Goal: Obtain resource: Download file/media

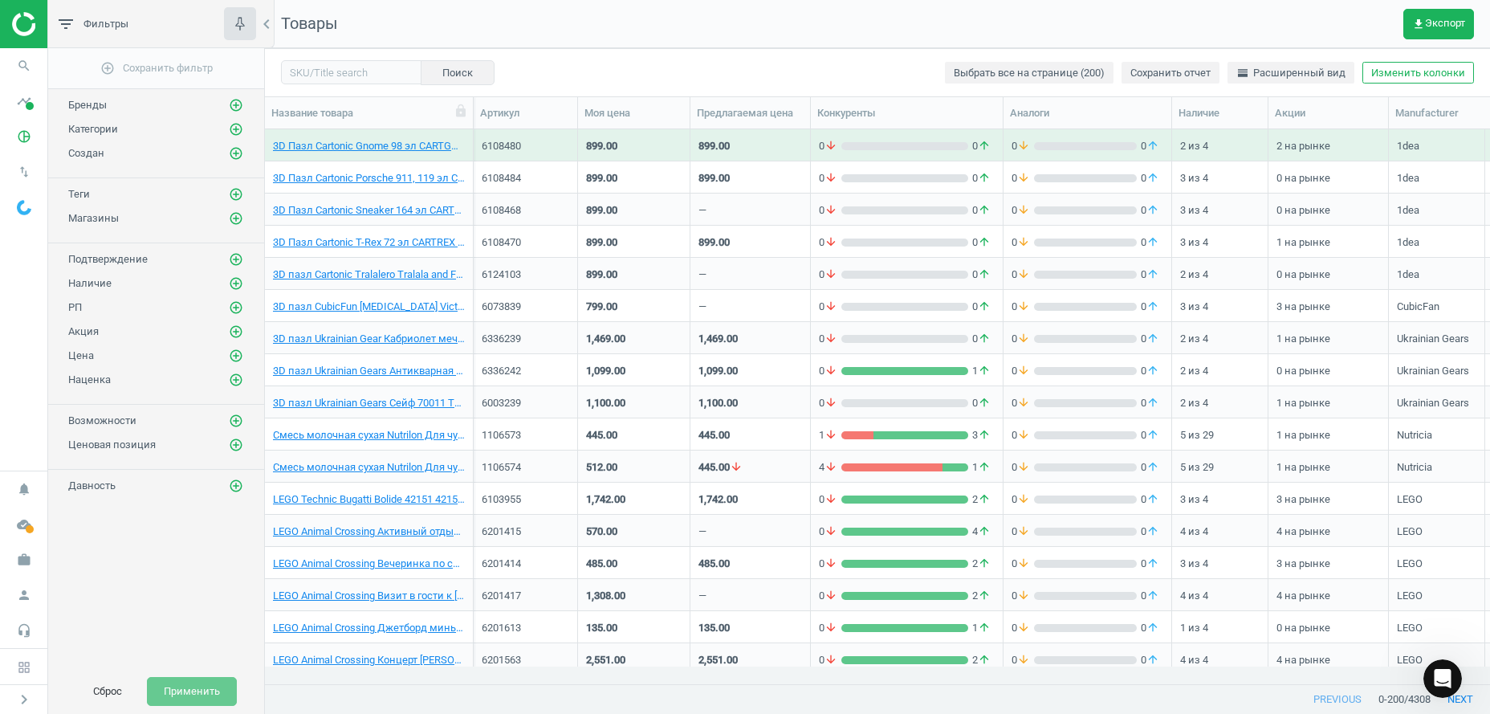
scroll to position [2606, 0]
click at [234, 129] on icon "add_circle_outline" at bounding box center [236, 129] width 14 height 14
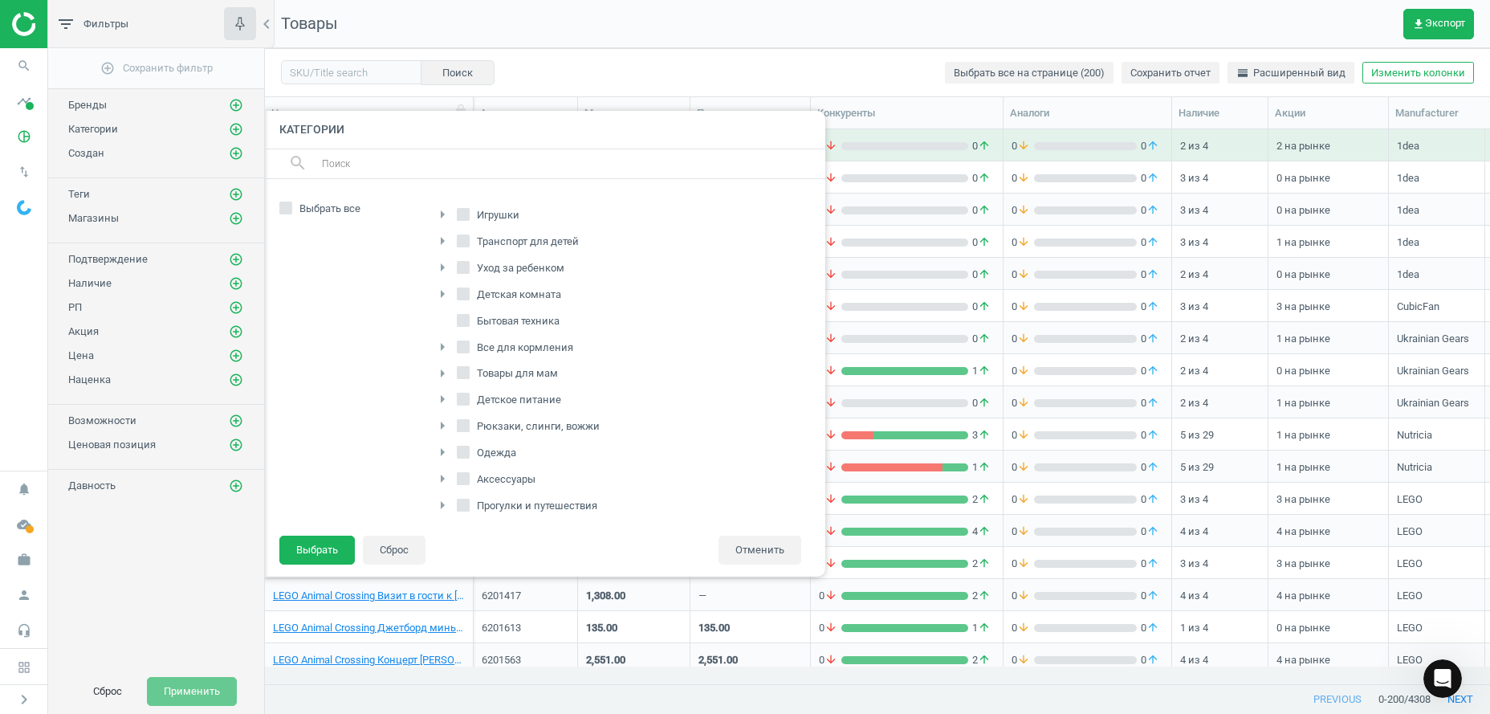
scroll to position [245, 0]
click at [438, 471] on icon "arrow_right" at bounding box center [442, 472] width 19 height 19
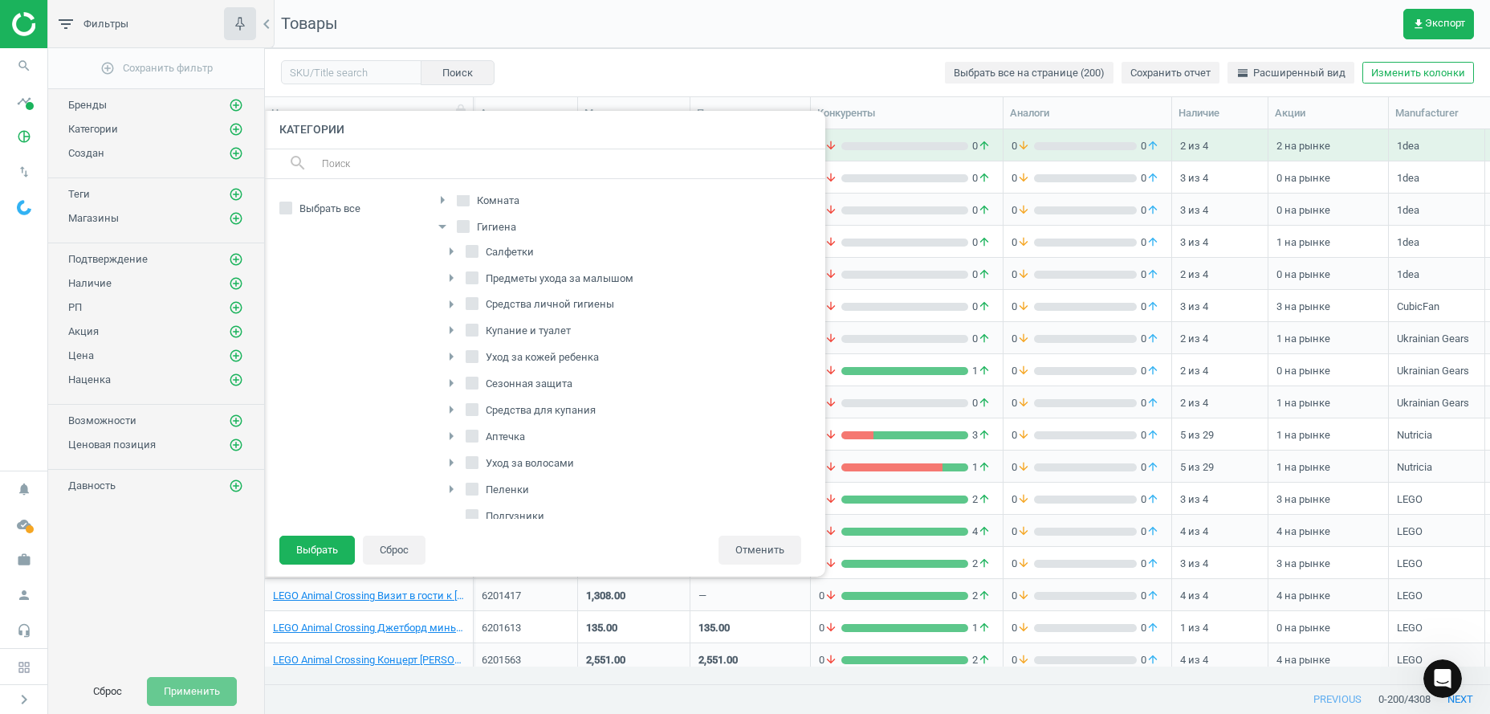
scroll to position [564, 0]
click at [487, 444] on span "Подгузники" at bounding box center [515, 443] width 65 height 14
click at [478, 444] on input "Подгузники" at bounding box center [472, 442] width 10 height 10
checkbox input "true"
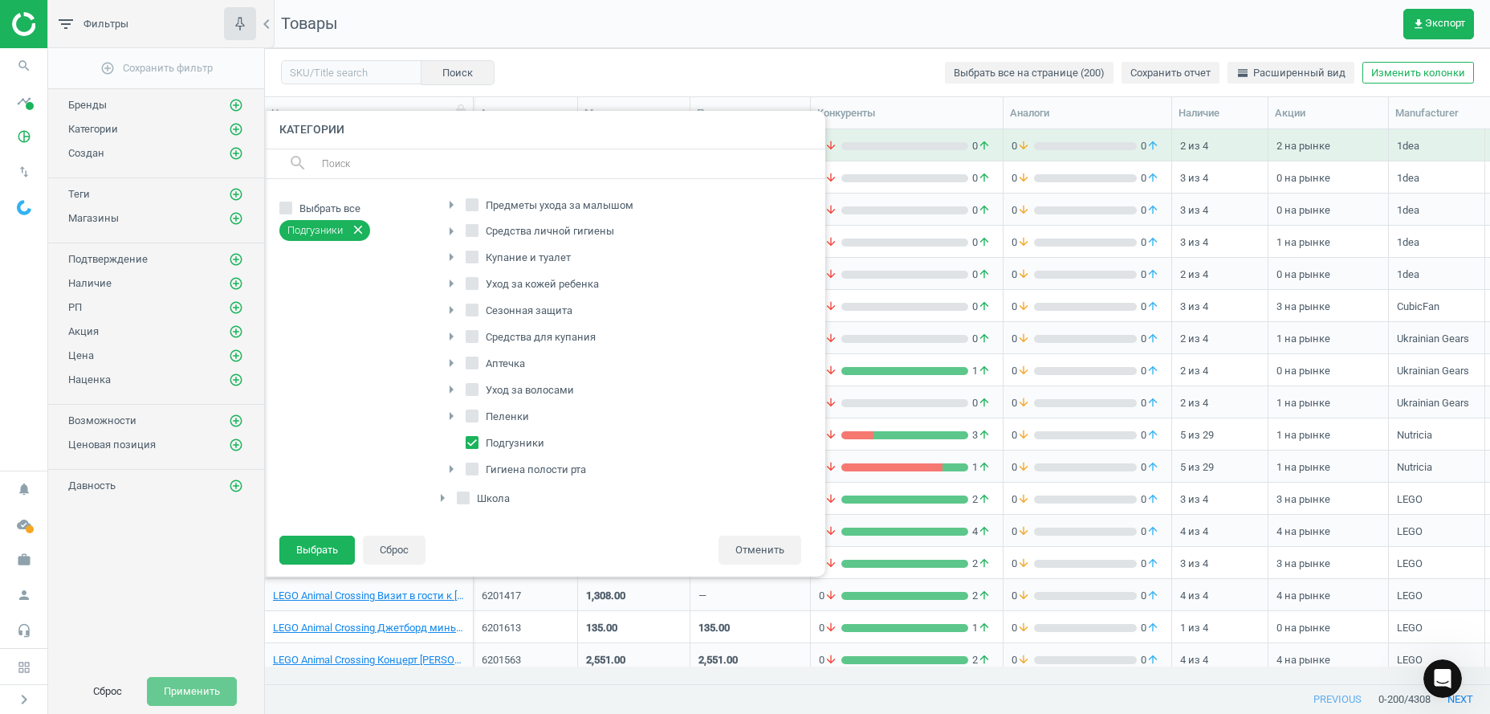
click at [335, 542] on button "Выбрать" at bounding box center [316, 550] width 75 height 29
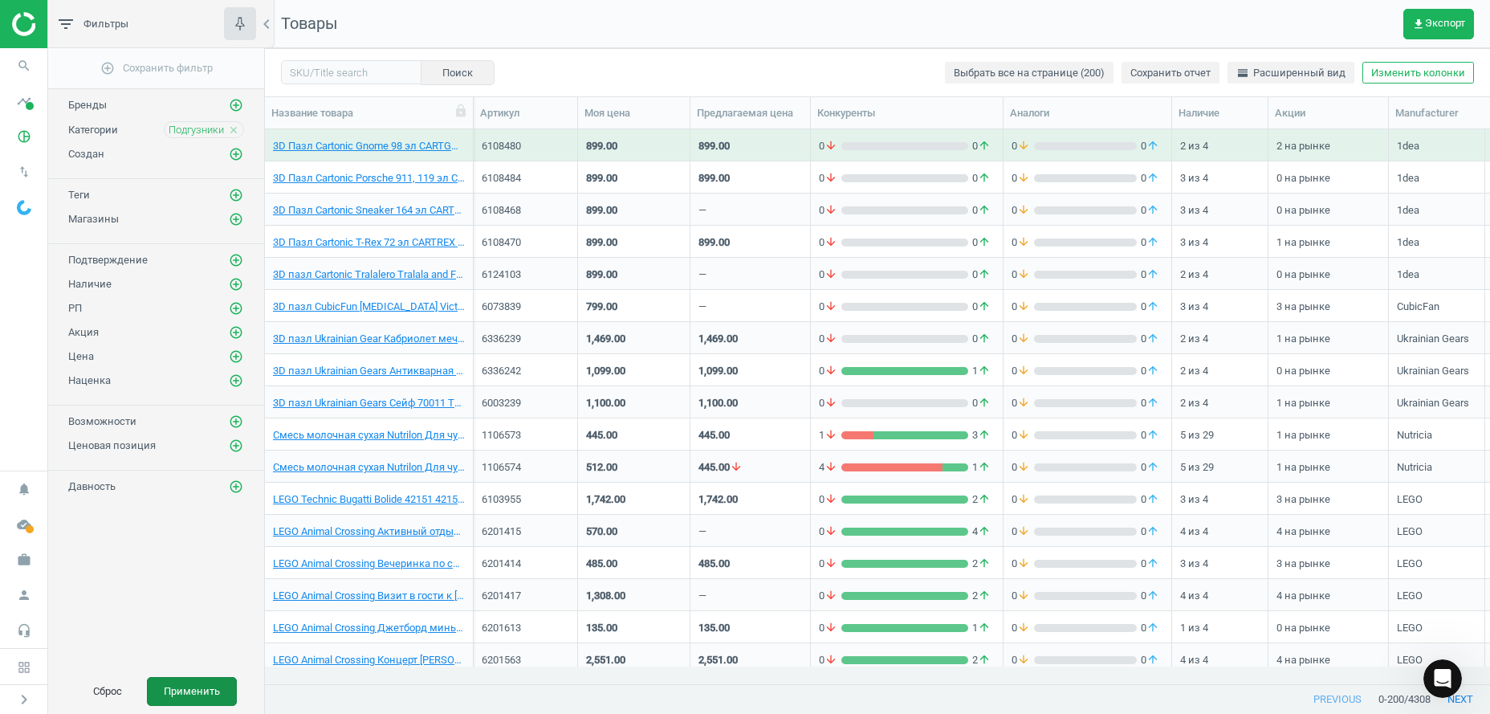
click at [186, 682] on button "Применить" at bounding box center [192, 691] width 90 height 29
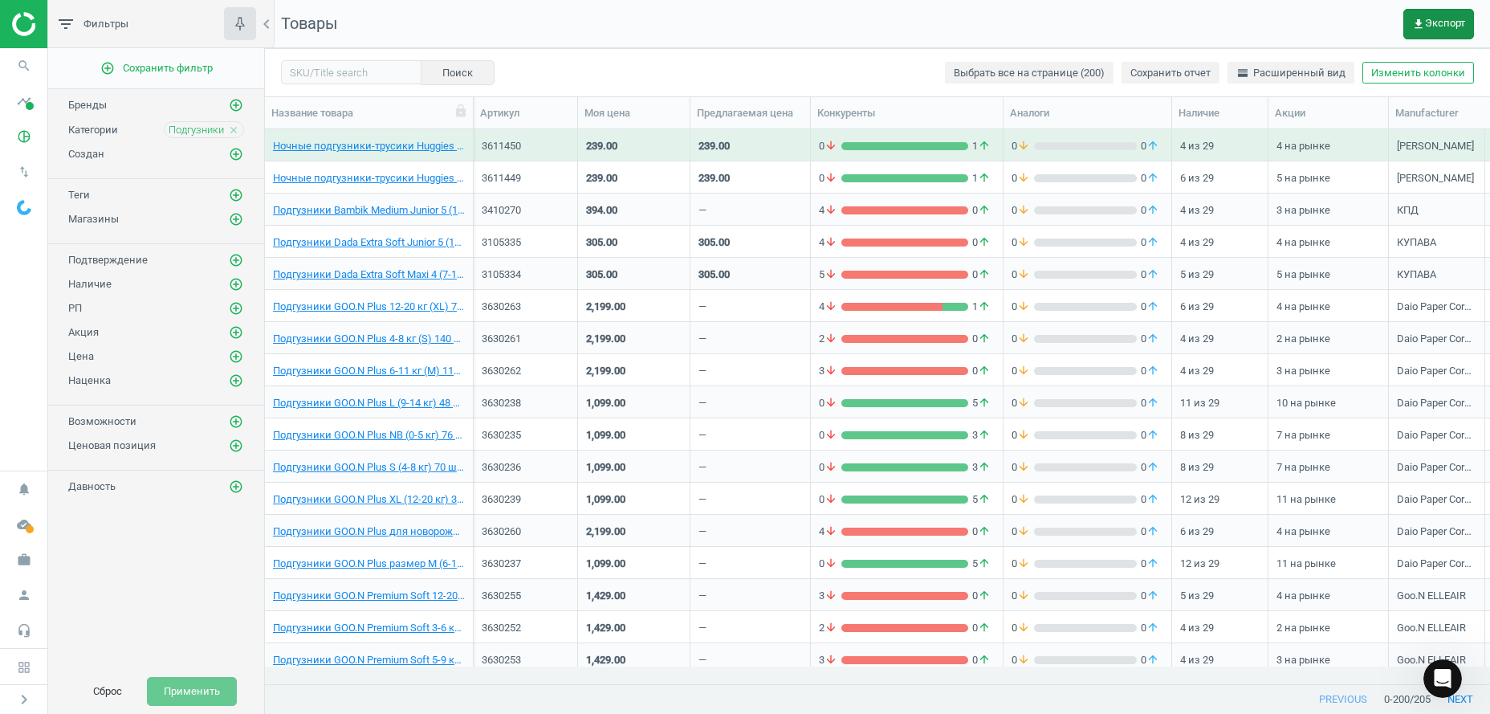
click at [1437, 16] on button "get_app Экспорт" at bounding box center [1439, 24] width 71 height 31
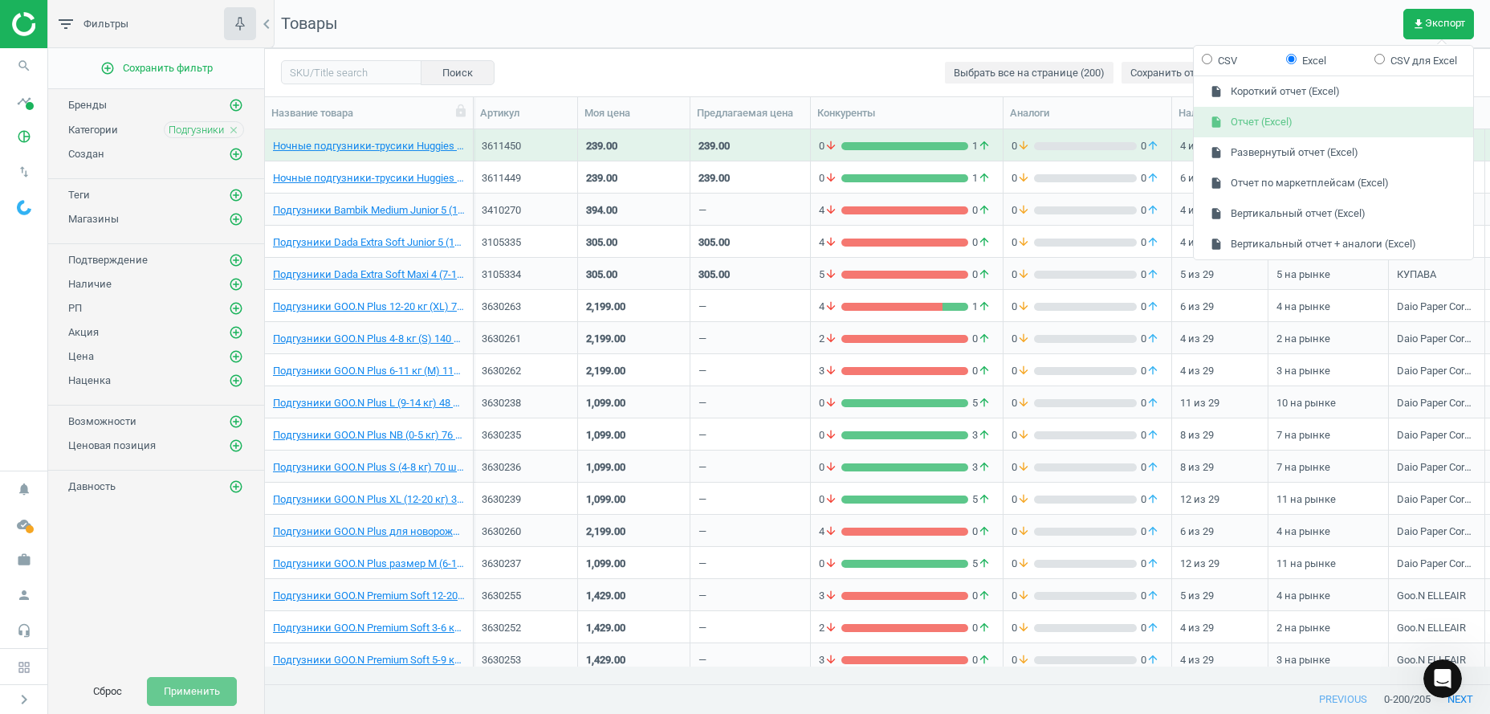
click at [1287, 124] on button "insert_drive_file Отчет (Excel)" at bounding box center [1333, 122] width 279 height 31
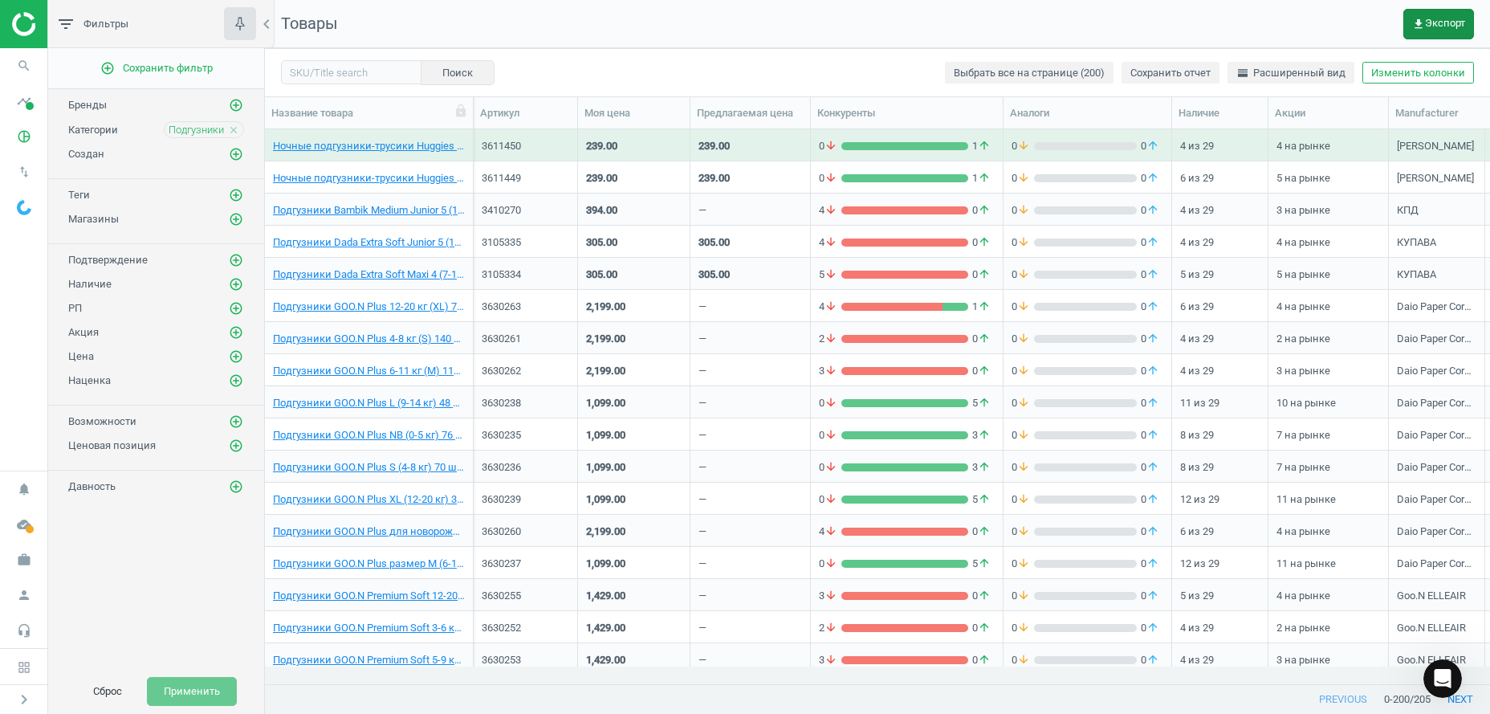
click at [1420, 32] on button "get_app Экспорт" at bounding box center [1439, 24] width 71 height 31
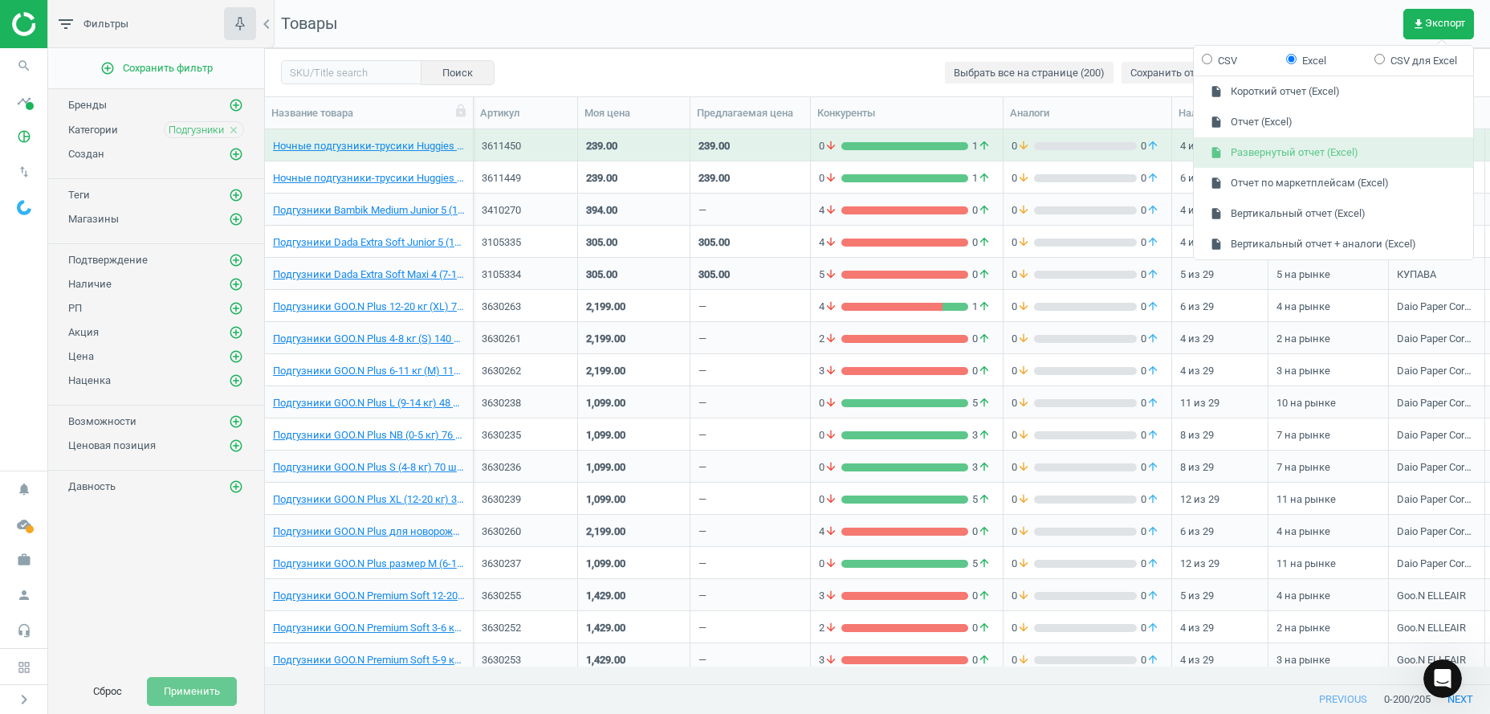
click at [1294, 153] on button "insert_drive_file Развернутый отчет (Excel)" at bounding box center [1333, 152] width 279 height 31
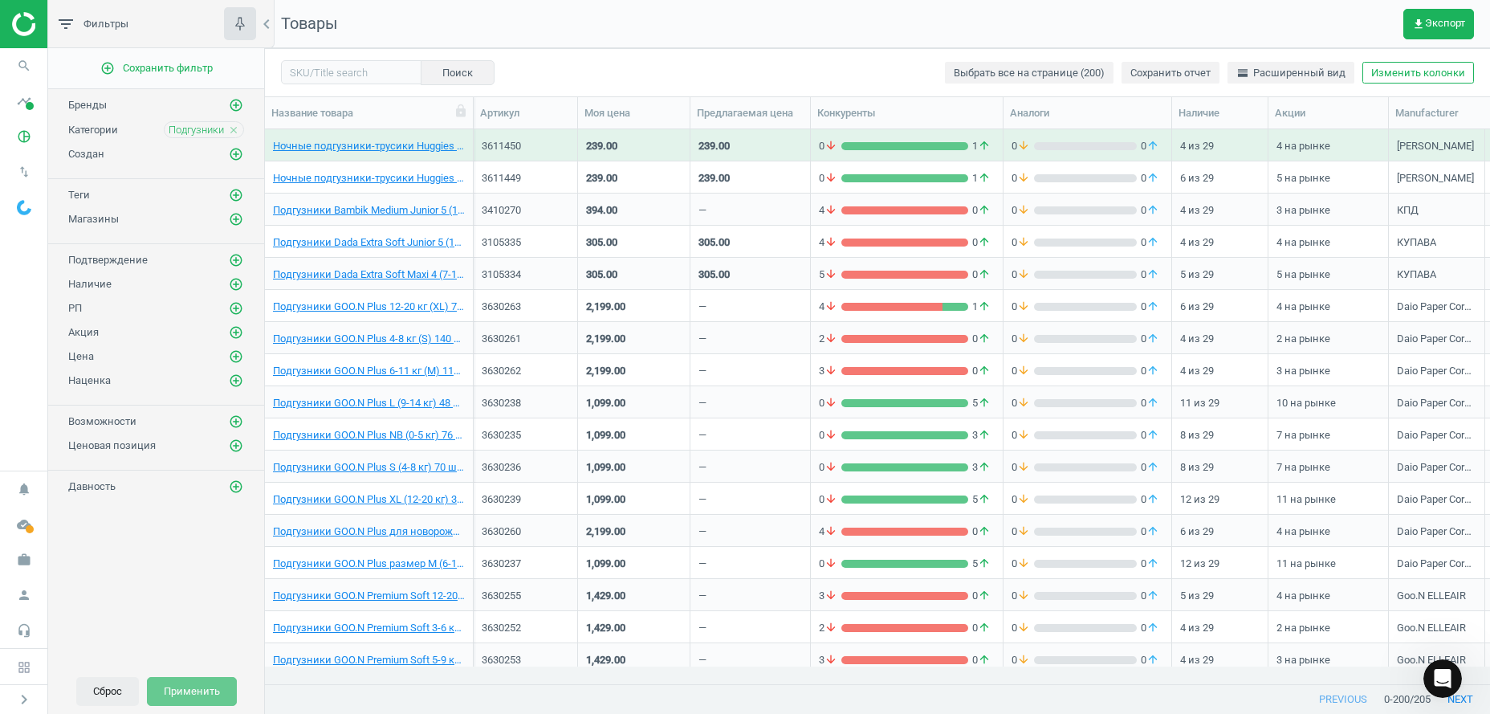
click at [112, 694] on button "Сброс" at bounding box center [107, 691] width 63 height 29
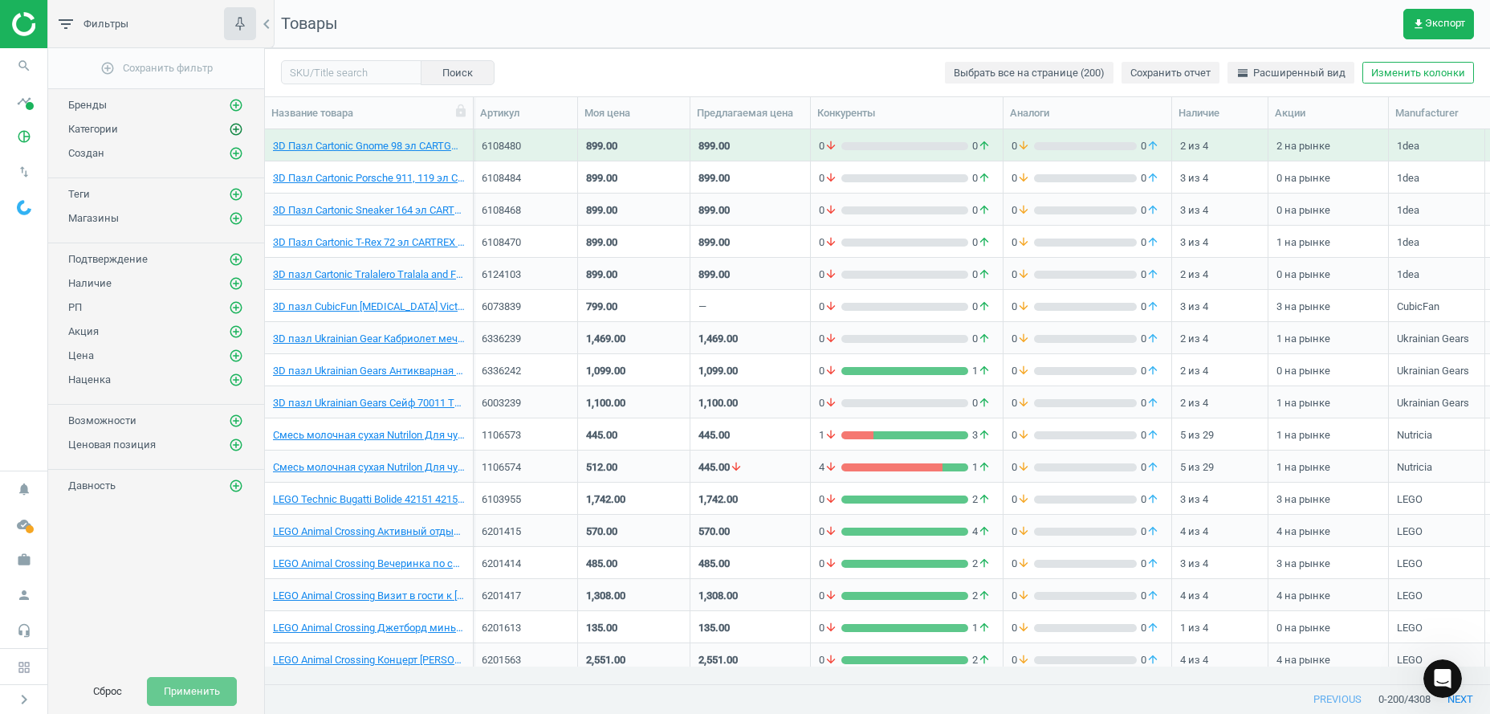
click at [233, 127] on icon "add_circle_outline" at bounding box center [236, 129] width 14 height 14
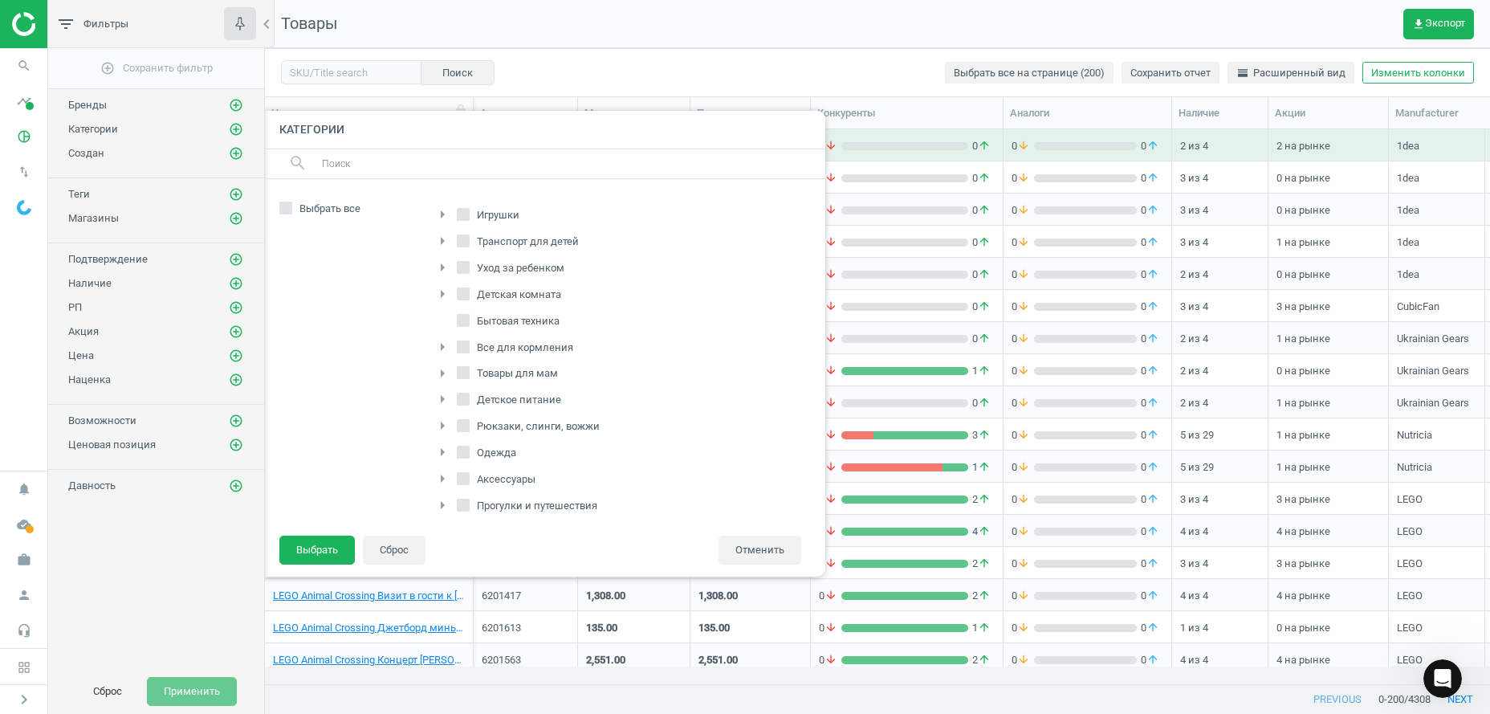
scroll to position [245, 0]
click at [436, 422] on icon "arrow_right" at bounding box center [442, 419] width 19 height 19
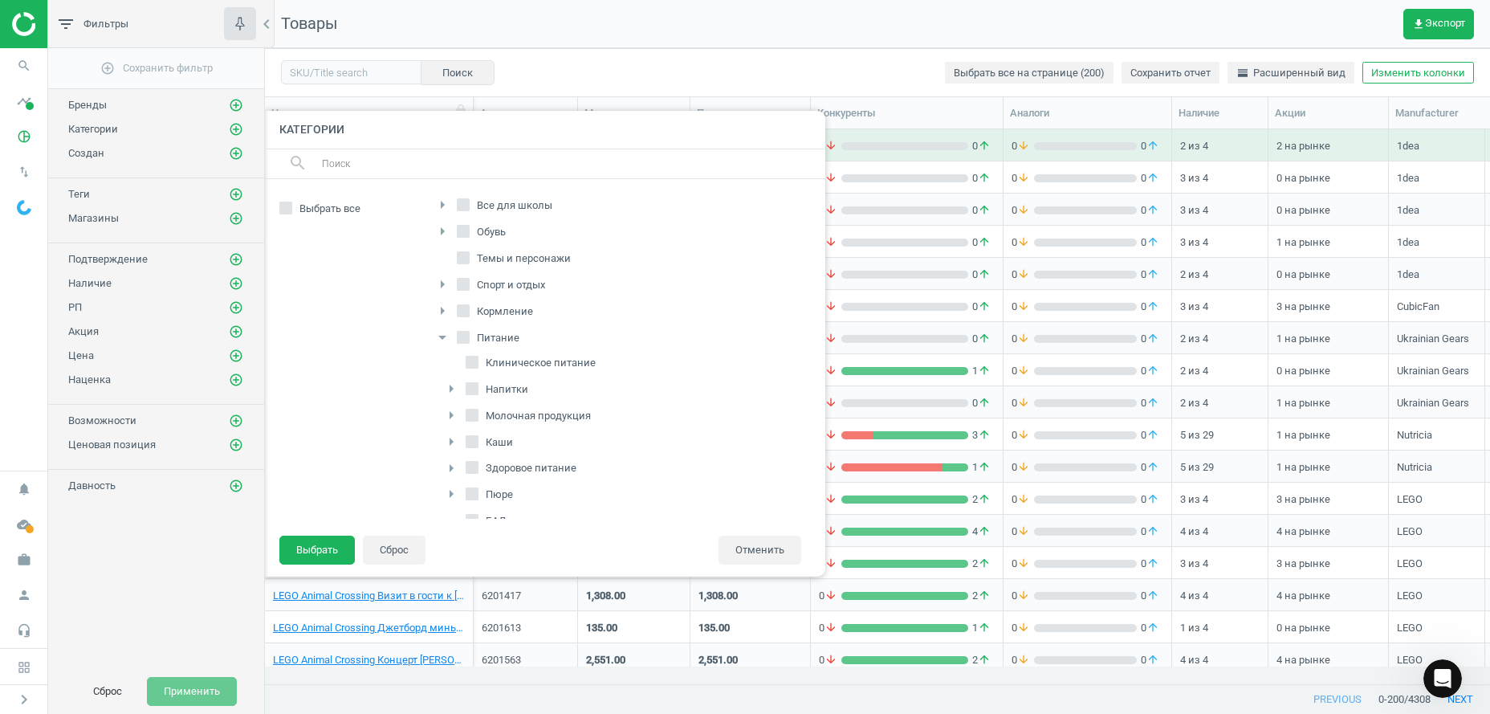
click at [488, 360] on span "Клиническое питание" at bounding box center [541, 363] width 116 height 14
click at [478, 360] on input "Клиническое питание" at bounding box center [472, 362] width 10 height 10
checkbox input "true"
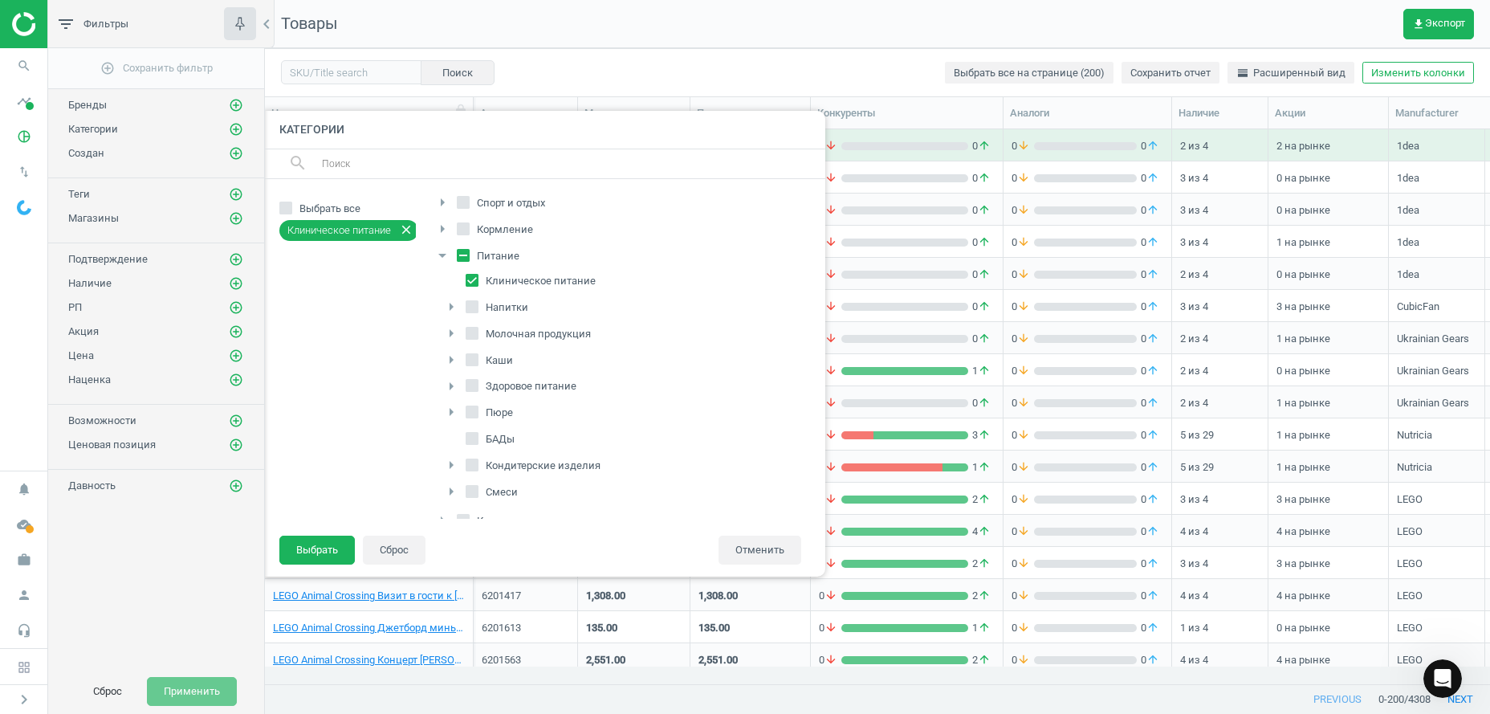
scroll to position [484, 0]
click at [472, 415] on input "Смеси" at bounding box center [472, 416] width 10 height 10
checkbox input "true"
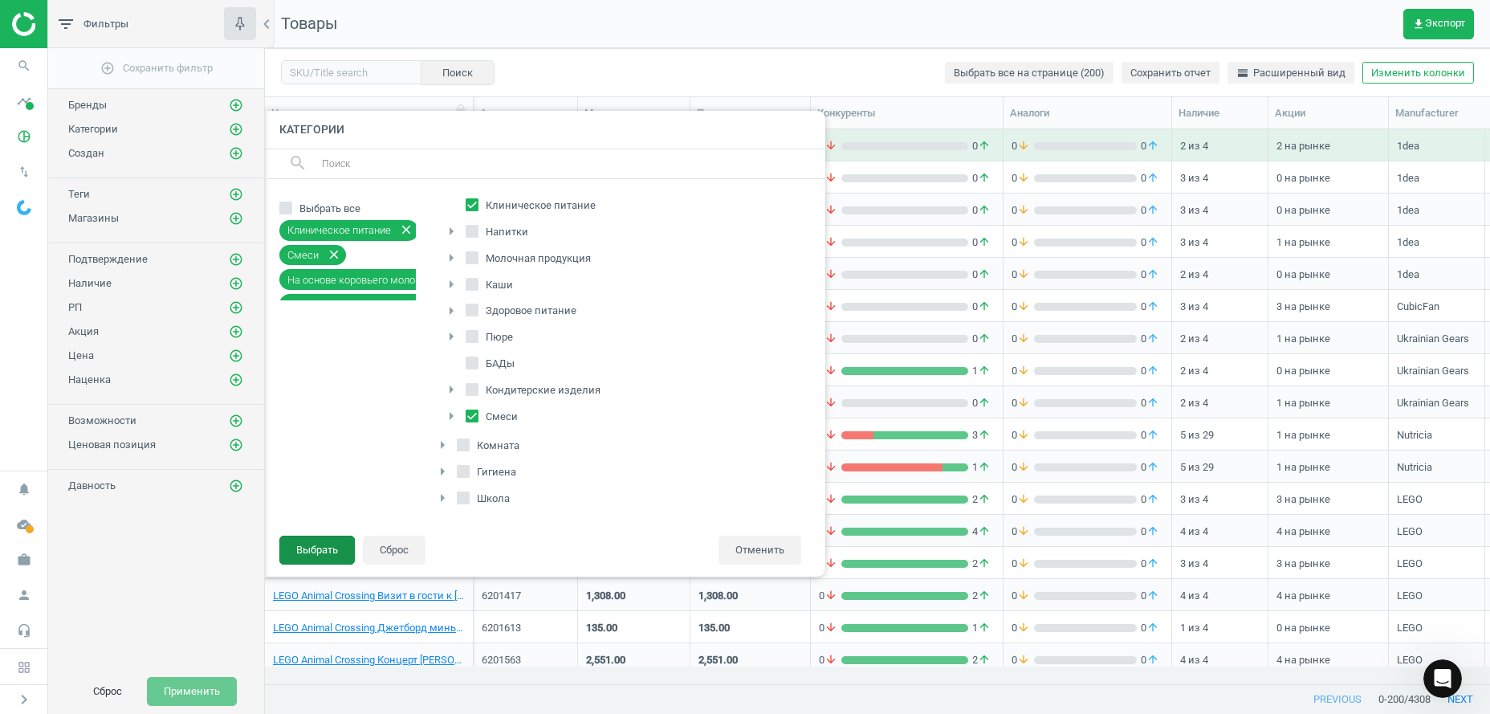
click at [316, 546] on button "Выбрать" at bounding box center [316, 550] width 75 height 29
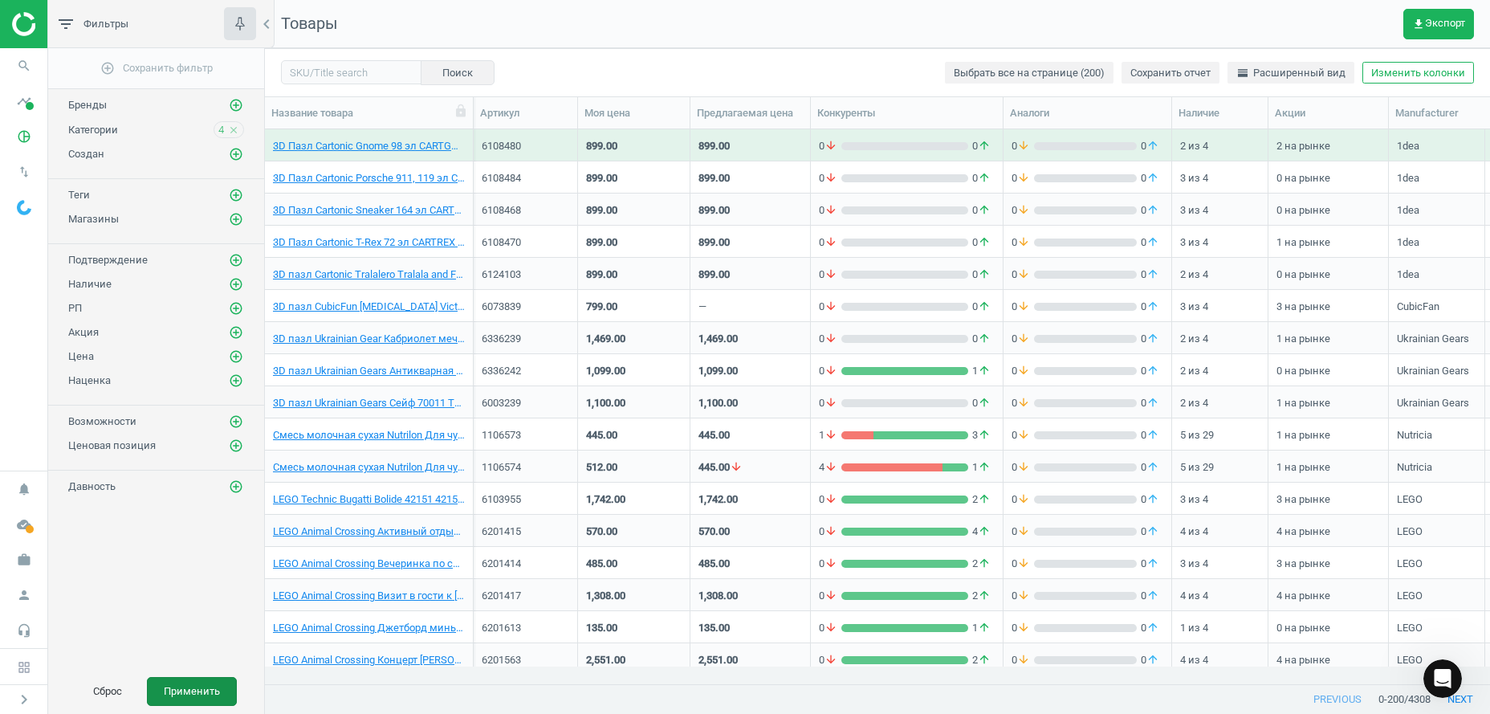
click at [182, 692] on button "Применить" at bounding box center [192, 691] width 90 height 29
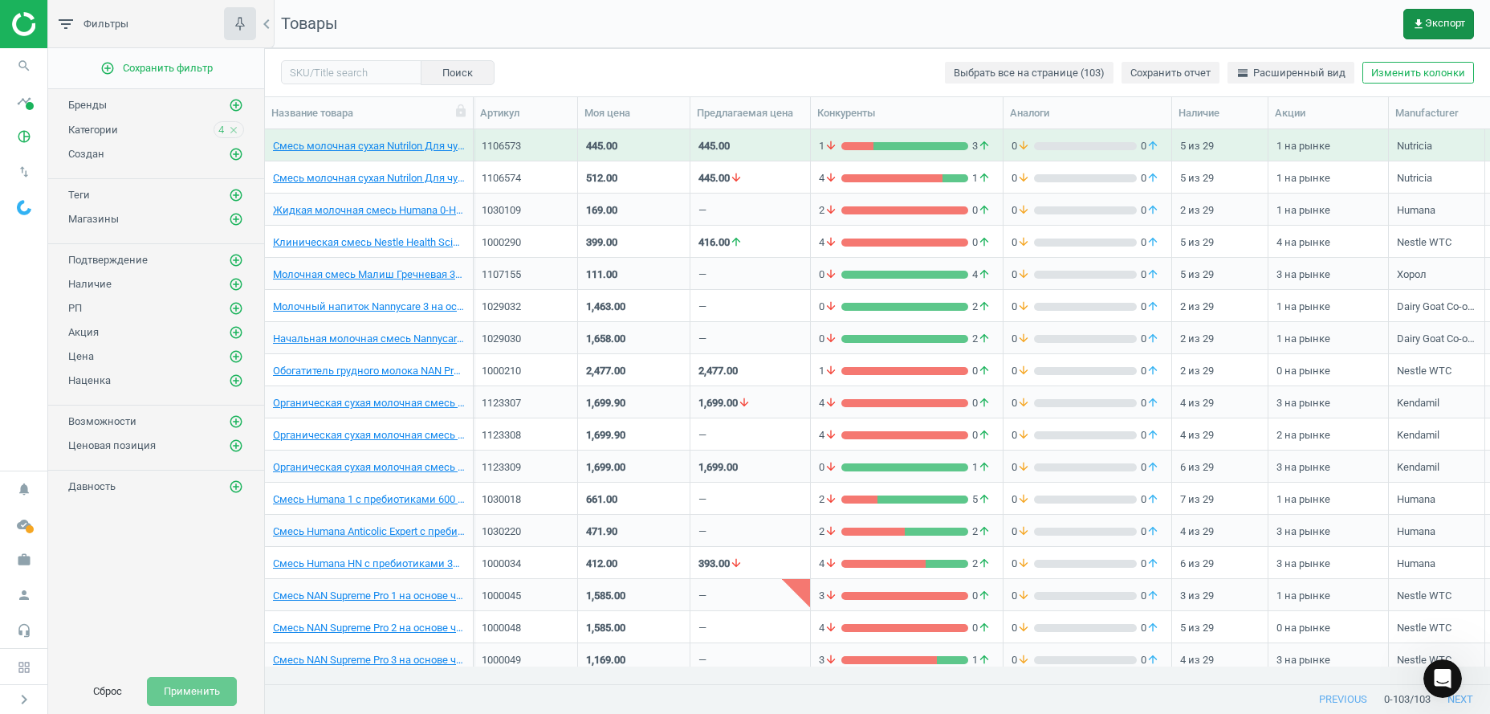
click at [1437, 18] on span "get_app Экспорт" at bounding box center [1438, 24] width 53 height 13
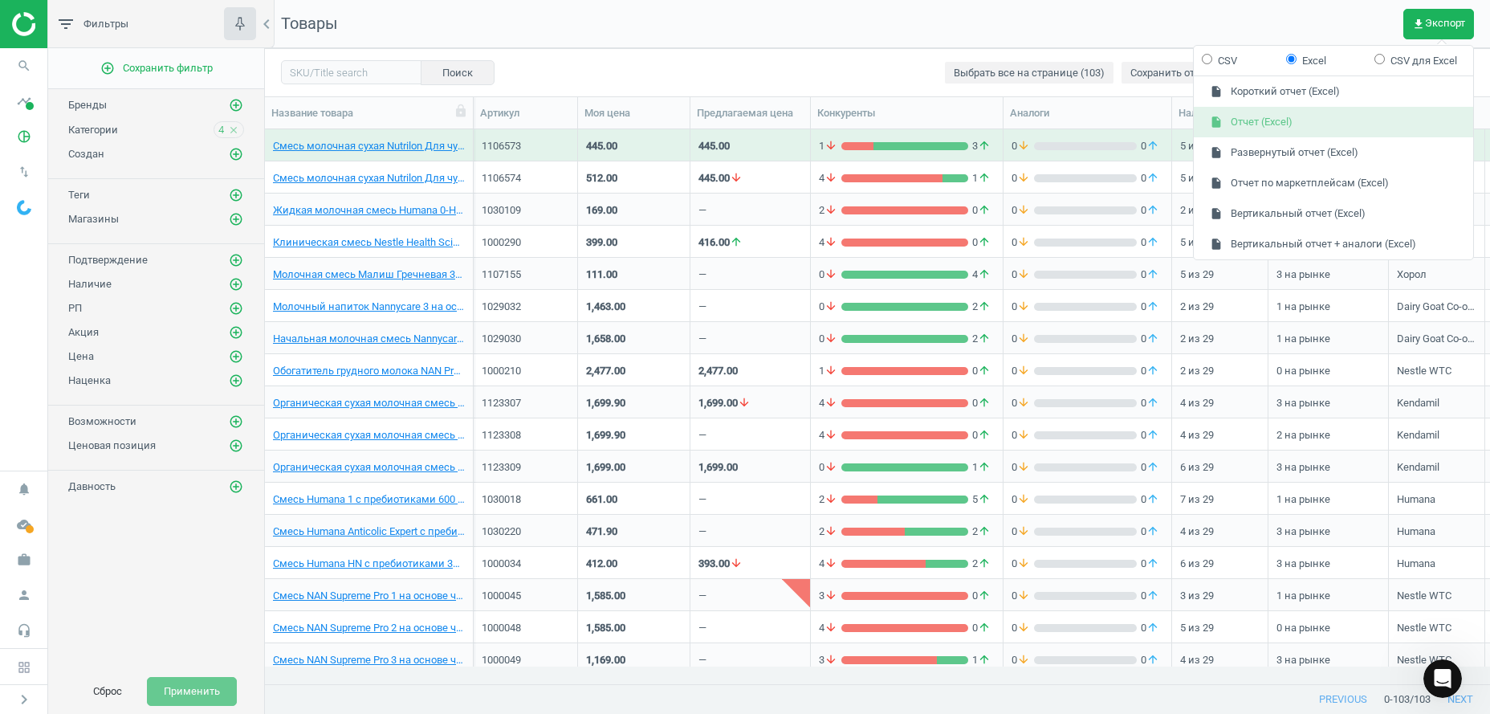
click at [1298, 116] on button "insert_drive_file Отчет (Excel)" at bounding box center [1333, 122] width 279 height 31
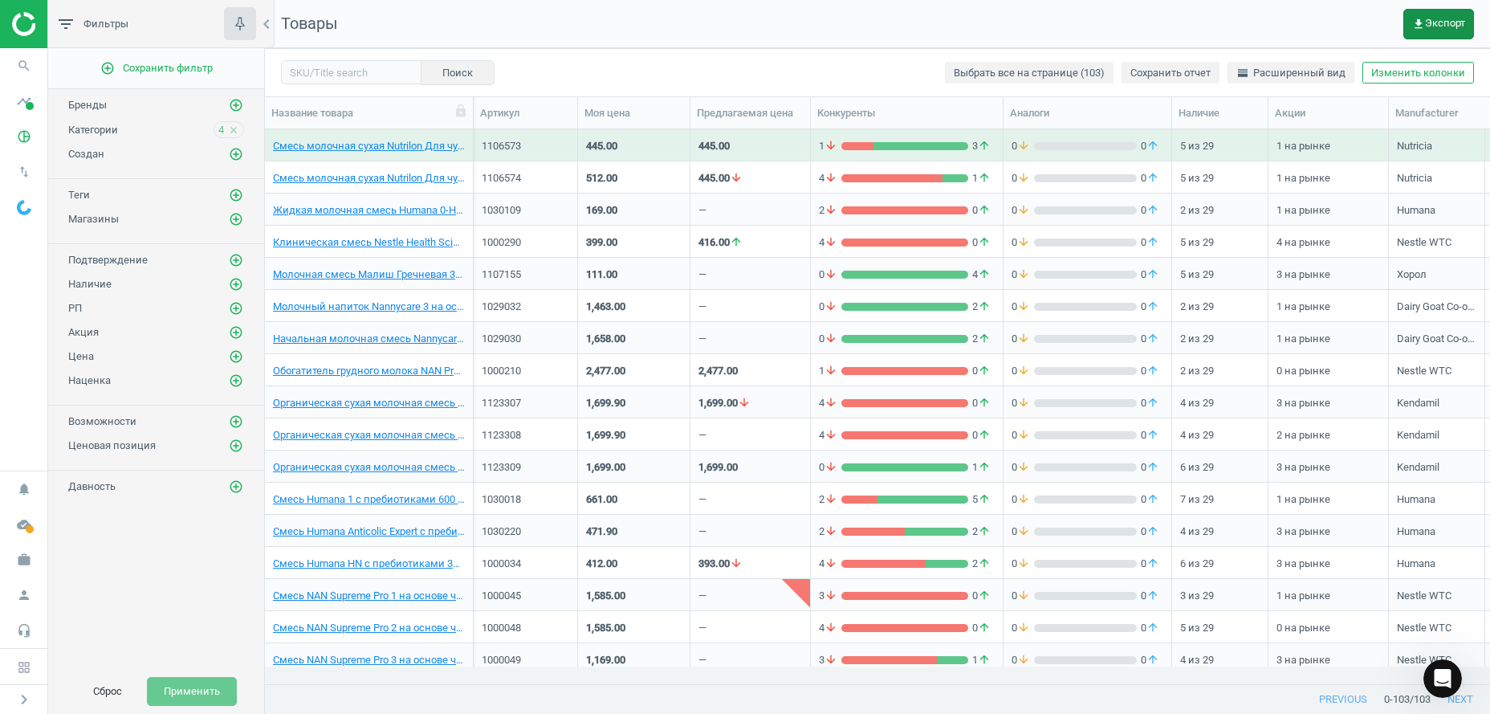
click at [1430, 31] on button "get_app Экспорт" at bounding box center [1439, 24] width 71 height 31
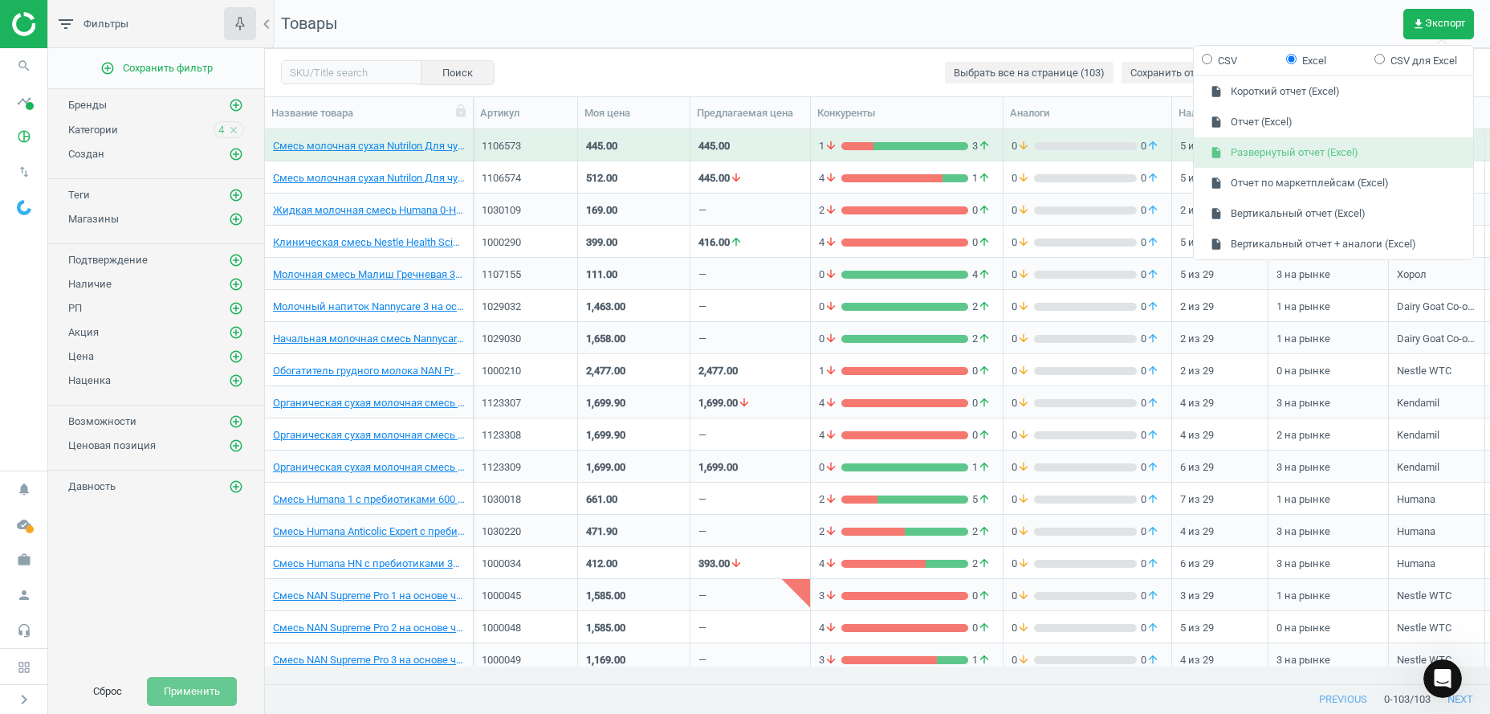
click at [1256, 150] on button "insert_drive_file Развернутый отчет (Excel)" at bounding box center [1333, 152] width 279 height 31
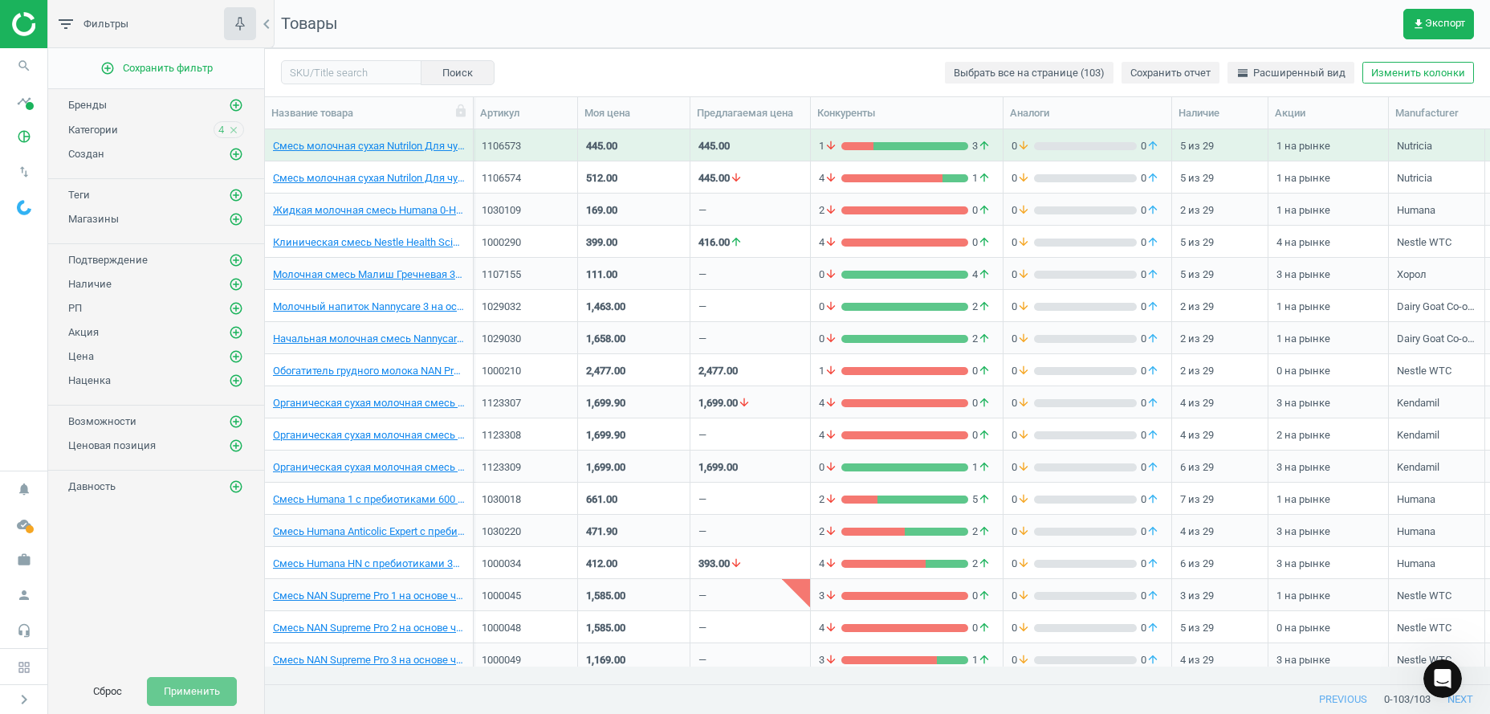
click at [485, 658] on div "1000049" at bounding box center [526, 660] width 88 height 14
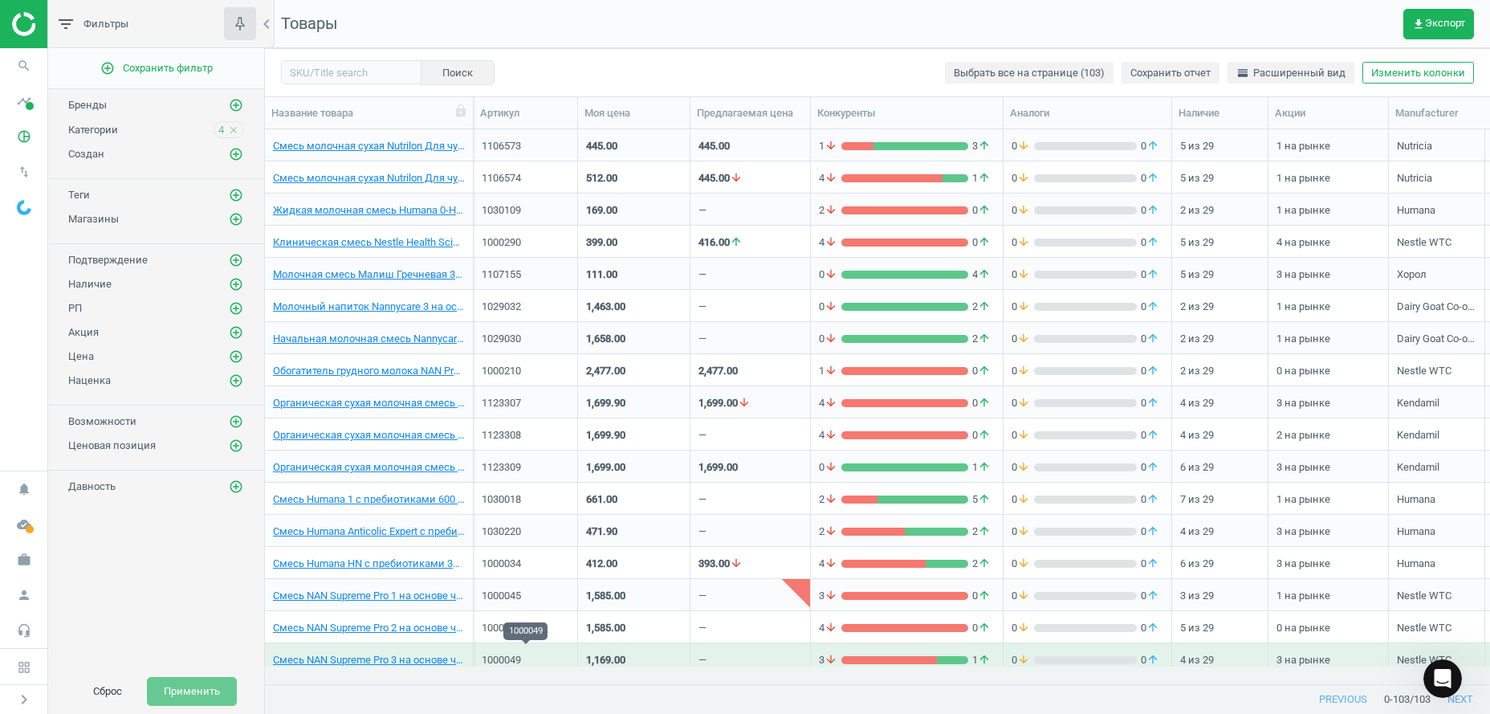
scroll to position [9, 0]
